Goal: Information Seeking & Learning: Understand process/instructions

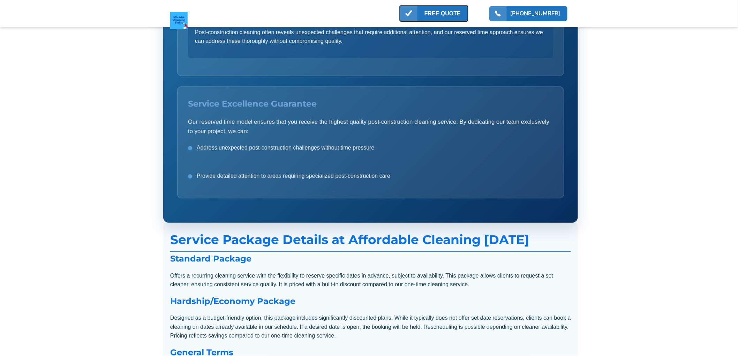
scroll to position [1433, 0]
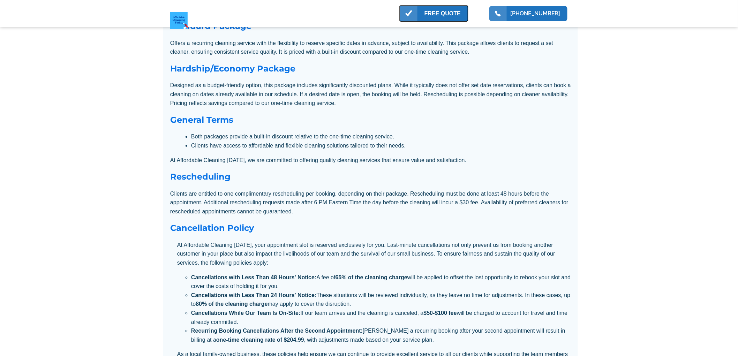
click at [425, 183] on h3 "Rescheduling" at bounding box center [370, 176] width 401 height 13
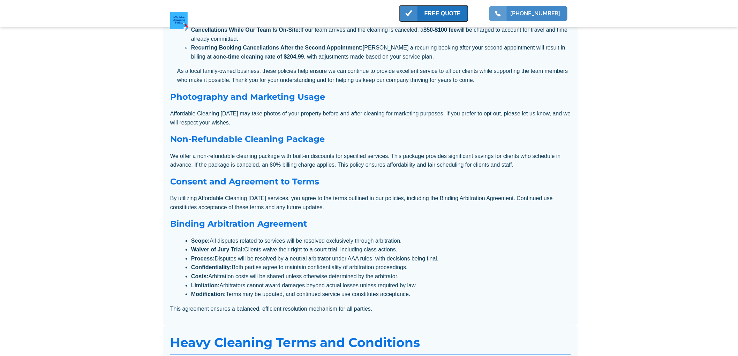
scroll to position [2831, 0]
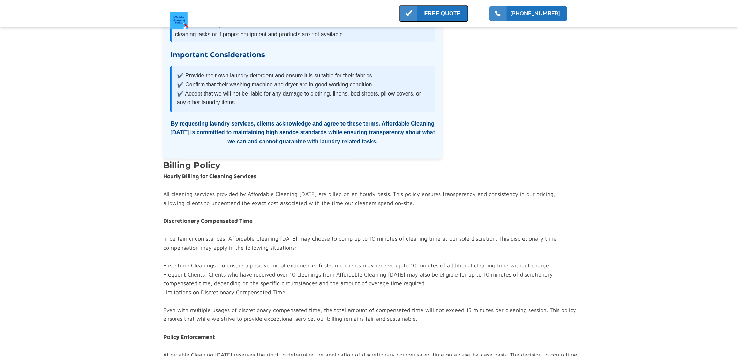
click at [331, 215] on div "Hourly Billing for Cleaning Services All cleaning services provided by Affordab…" at bounding box center [370, 306] width 414 height 268
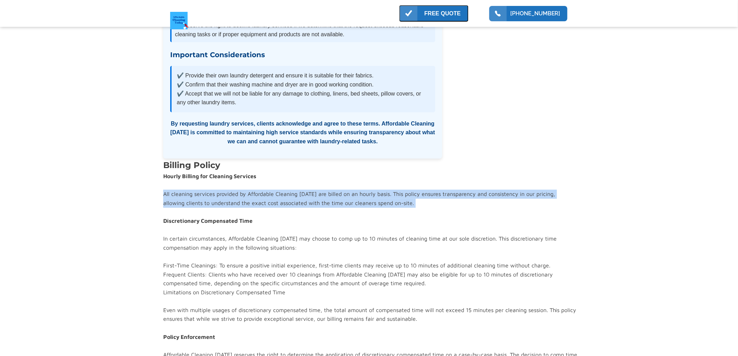
click at [331, 215] on div "Hourly Billing for Cleaning Services All cleaning services provided by Affordab…" at bounding box center [370, 306] width 414 height 268
copy div "All cleaning services provided by Affordable Cleaning [DATE] are billed on an h…"
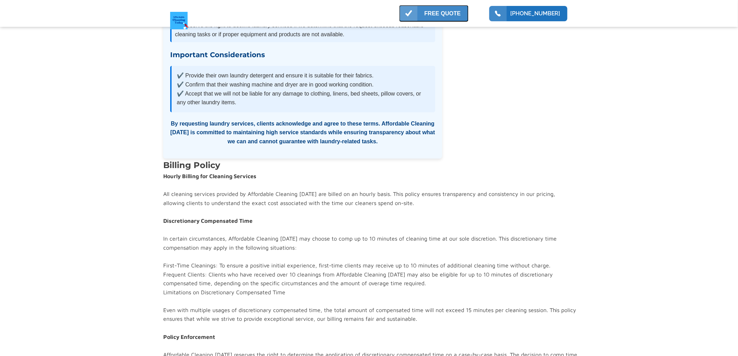
scroll to position [4356, 0]
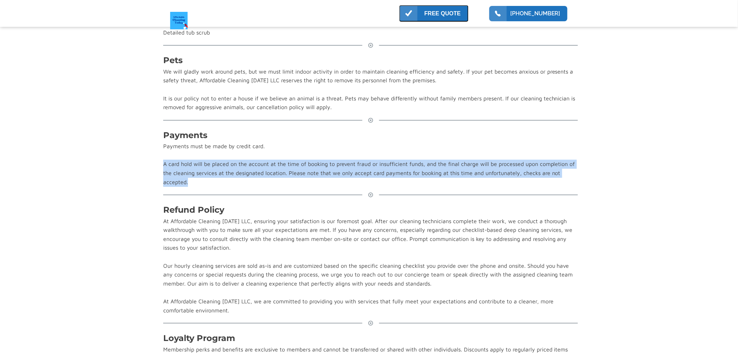
drag, startPoint x: 227, startPoint y: 198, endPoint x: 170, endPoint y: 179, distance: 59.9
copy div "A card hold will be placed on the account at the time of booking to prevent fra…"
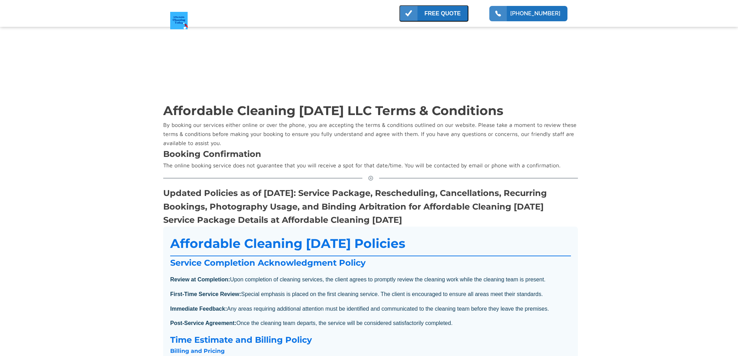
scroll to position [5190, 0]
